Goal: Find contact information: Find contact information

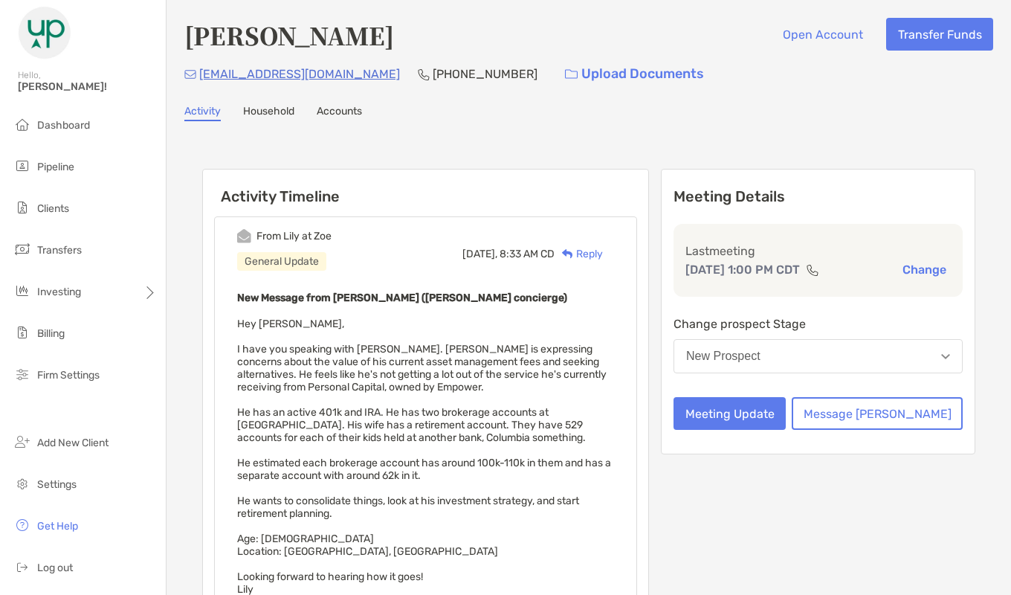
click at [765, 518] on div "Meeting Details Last meeting [DATE] 1:00 PM CDT Change Change prospect Stage Ne…" at bounding box center [818, 504] width 314 height 670
drag, startPoint x: 456, startPoint y: 74, endPoint x: 375, endPoint y: 69, distance: 81.2
click at [418, 69] on div "[PHONE_NUMBER]" at bounding box center [478, 74] width 120 height 32
copy div "[PHONE_NUMBER]"
drag, startPoint x: 346, startPoint y: 75, endPoint x: 195, endPoint y: 86, distance: 151.3
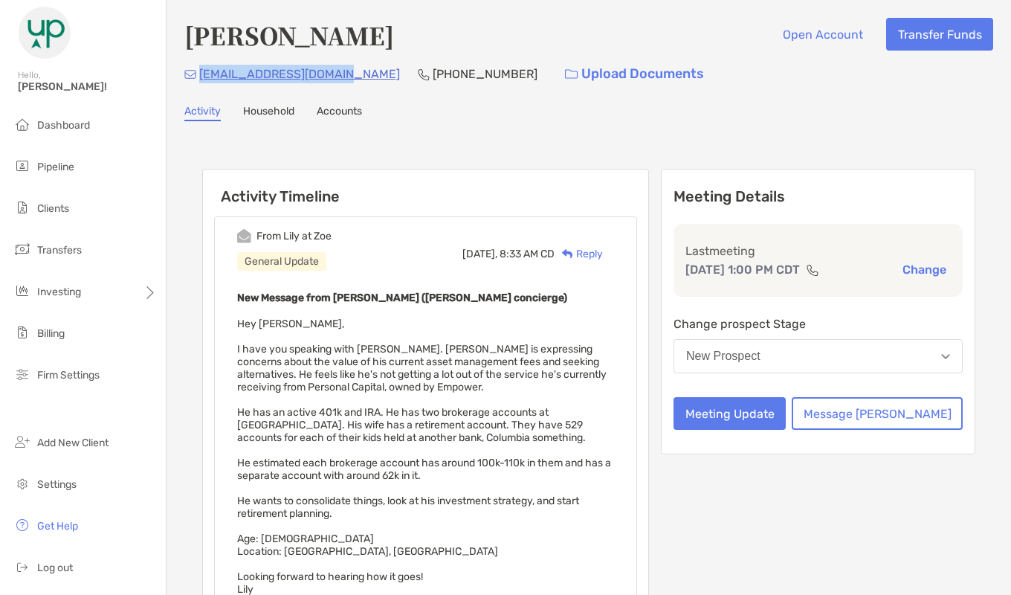
click at [195, 86] on div "[EMAIL_ADDRESS][DOMAIN_NAME] [PHONE_NUMBER] Upload Documents" at bounding box center [588, 74] width 809 height 32
copy p "[EMAIL_ADDRESS][DOMAIN_NAME]"
click at [691, 100] on div "Manish Arya Open Account Transfer Funds man.arya2024@gmail.com (803) 414-4833 U…" at bounding box center [588, 446] width 844 height 893
